Goal: Find specific page/section: Find specific page/section

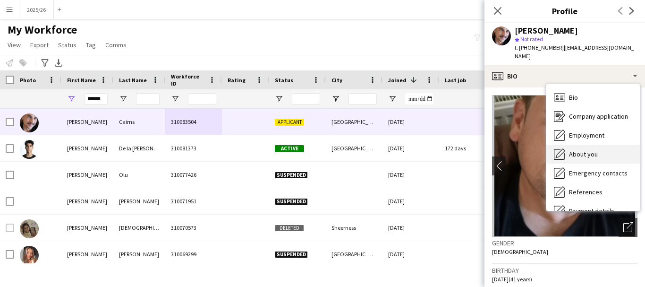
click at [603, 145] on div "About you About you" at bounding box center [594, 154] width 94 height 19
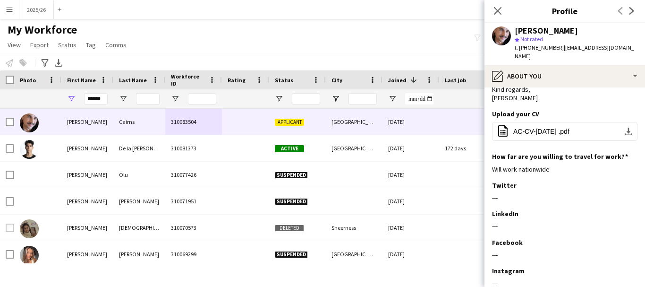
scroll to position [154, 0]
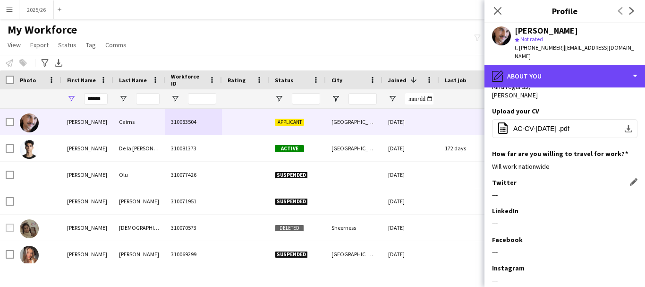
click at [550, 74] on div "pencil4 About you" at bounding box center [565, 76] width 161 height 23
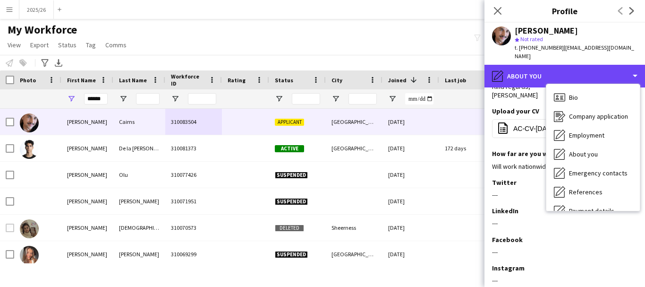
scroll to position [108, 0]
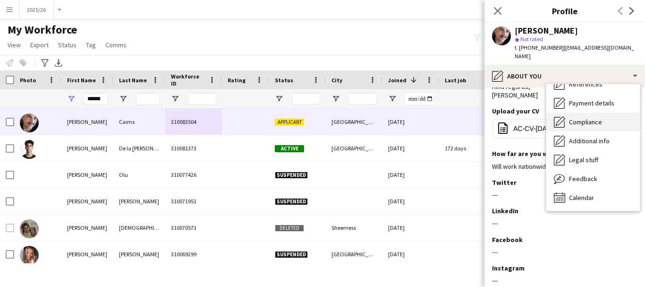
click at [596, 118] on span "Compliance" at bounding box center [585, 122] width 33 height 9
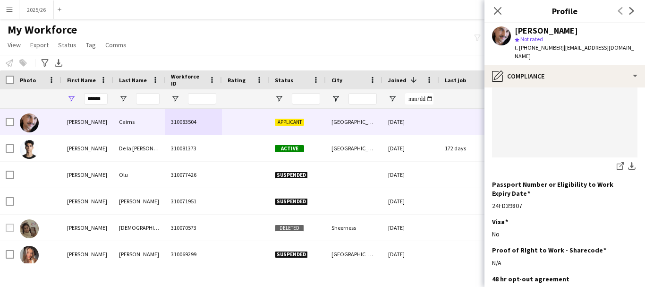
scroll to position [0, 0]
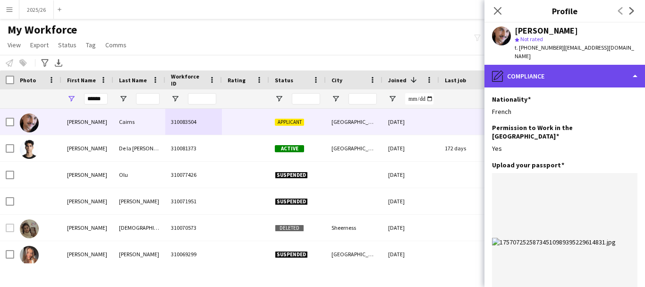
click at [580, 65] on div "pencil4 Compliance" at bounding box center [565, 76] width 161 height 23
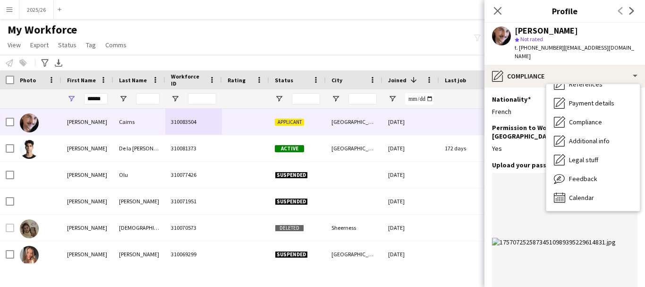
click at [641, 180] on div "Bio Bio Company application Company application Employment Employment About you…" at bounding box center [593, 148] width 95 height 128
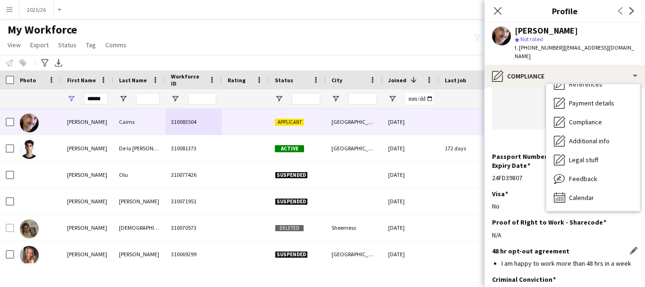
click at [583, 247] on div "48 hr opt-out agreement Edit this field" at bounding box center [565, 251] width 146 height 9
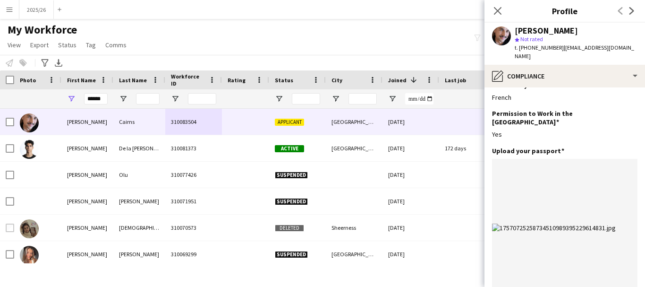
scroll to position [0, 0]
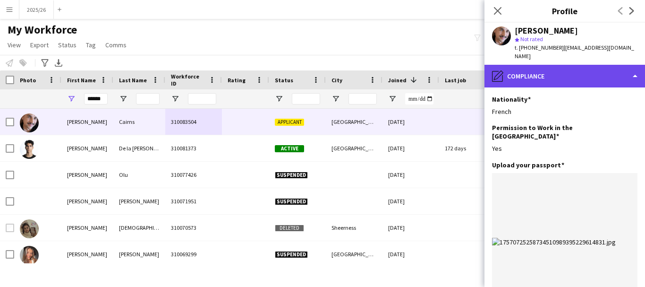
click at [598, 66] on div "pencil4 Compliance" at bounding box center [565, 76] width 161 height 23
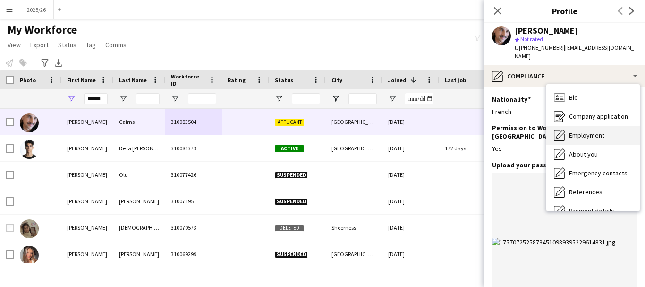
click at [621, 126] on div "Employment Employment" at bounding box center [594, 135] width 94 height 19
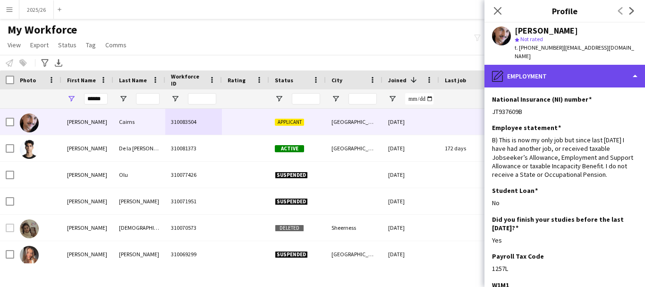
click at [608, 73] on div "pencil4 Employment" at bounding box center [565, 76] width 161 height 23
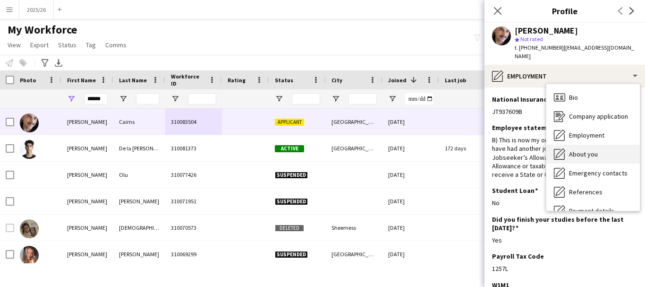
click at [601, 145] on div "About you About you" at bounding box center [594, 154] width 94 height 19
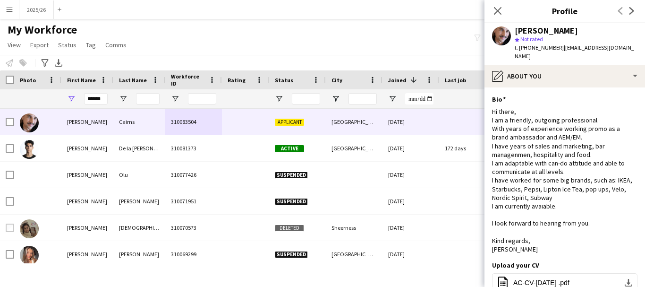
click at [593, 55] on div "[PERSON_NAME] star Not rated t. [PHONE_NUMBER] | [EMAIL_ADDRESS][DOMAIN_NAME]" at bounding box center [565, 44] width 161 height 42
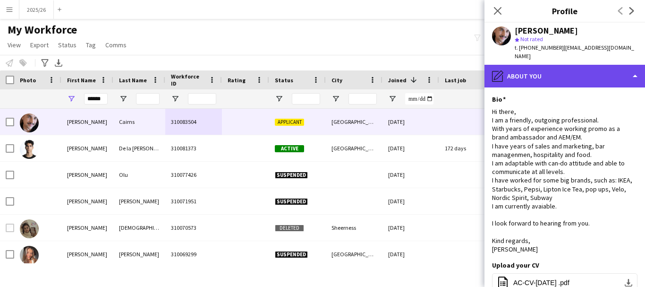
click at [599, 69] on div "pencil4 About you" at bounding box center [565, 76] width 161 height 23
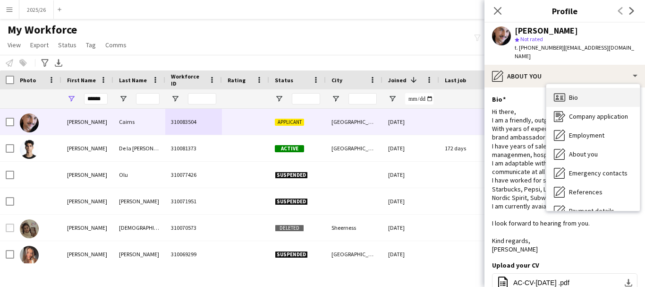
click at [607, 88] on div "Bio Bio" at bounding box center [594, 97] width 94 height 19
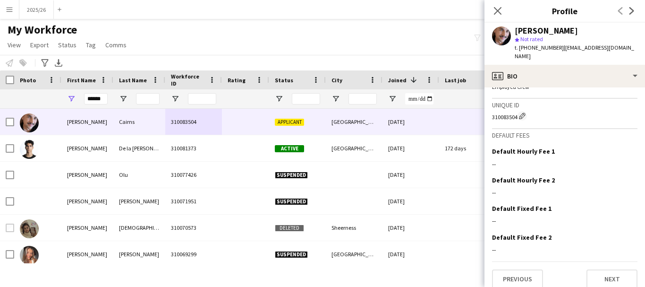
scroll to position [66, 0]
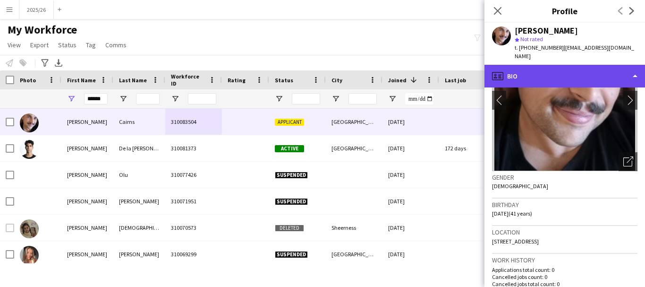
click at [578, 74] on div "profile Bio" at bounding box center [565, 76] width 161 height 23
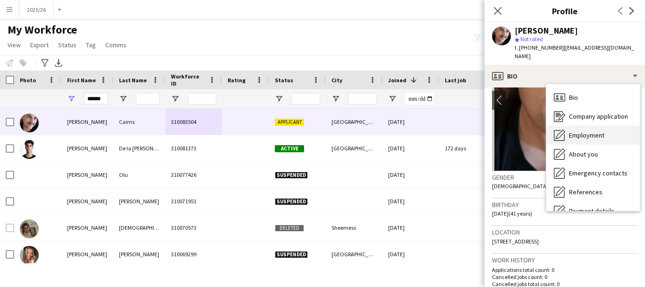
click at [610, 129] on div "Employment Employment" at bounding box center [594, 135] width 94 height 19
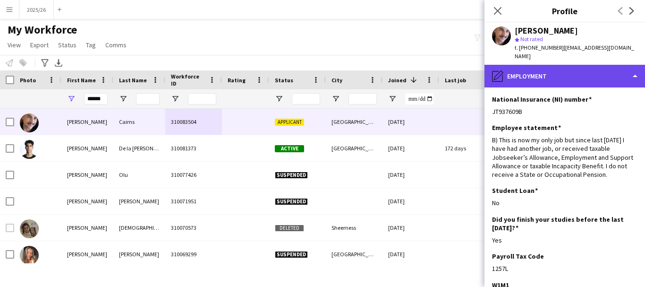
click at [583, 65] on div "pencil4 Employment" at bounding box center [565, 76] width 161 height 23
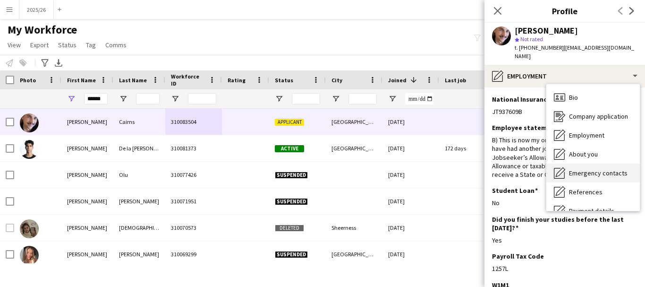
click at [594, 169] on span "Emergency contacts" at bounding box center [598, 173] width 59 height 9
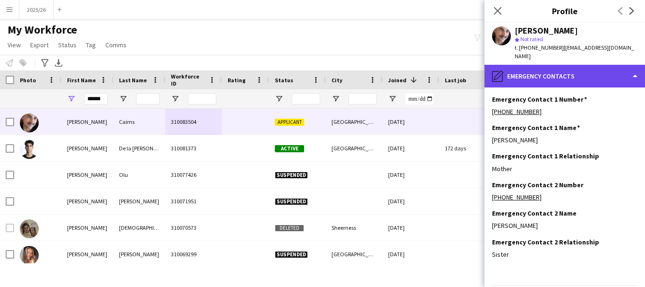
click at [561, 73] on div "pencil4 Emergency contacts" at bounding box center [565, 76] width 161 height 23
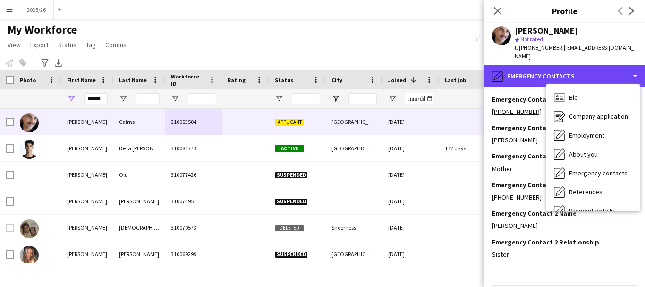
scroll to position [108, 0]
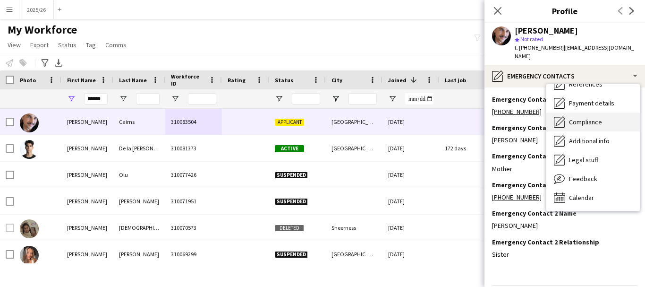
click at [588, 120] on div "Compliance Compliance" at bounding box center [594, 121] width 94 height 19
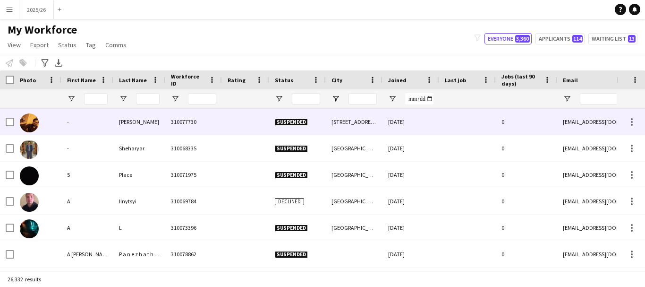
type input "******"
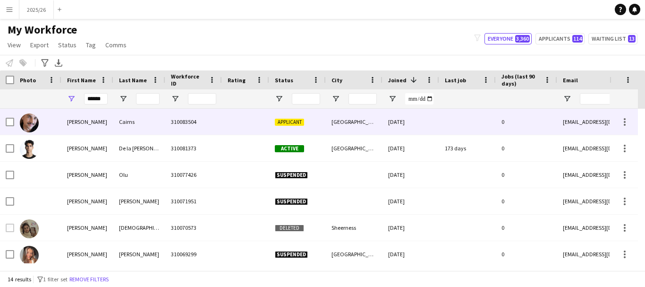
click at [376, 116] on div "[GEOGRAPHIC_DATA]" at bounding box center [354, 122] width 57 height 26
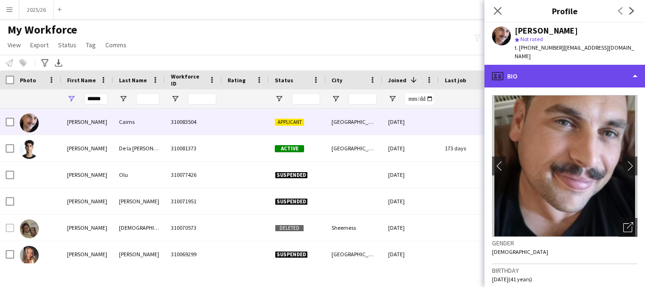
click at [552, 65] on div "profile Bio" at bounding box center [565, 76] width 161 height 23
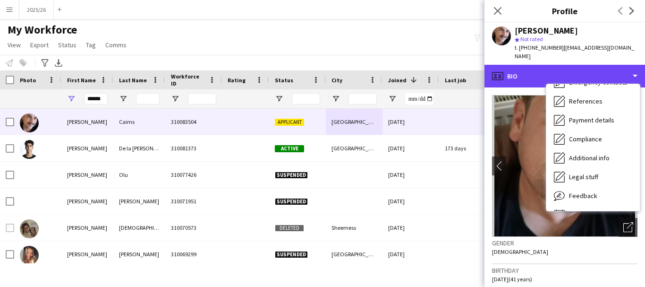
scroll to position [108, 0]
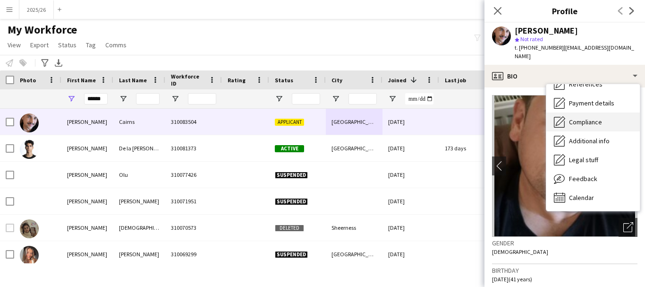
click at [590, 112] on div "Compliance Compliance" at bounding box center [594, 121] width 94 height 19
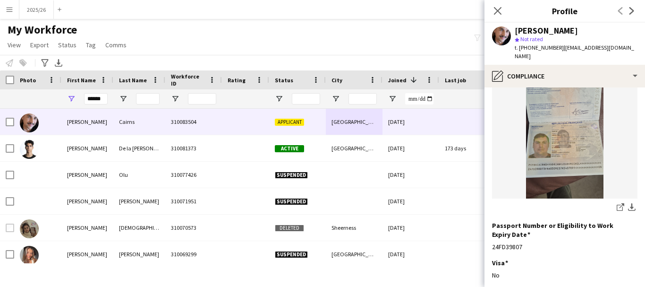
scroll to position [110, 0]
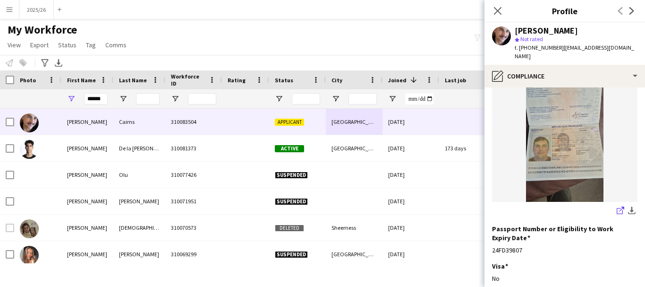
click at [617, 206] on icon "share-external-link-1" at bounding box center [621, 210] width 8 height 8
